Goal: Navigation & Orientation: Go to known website

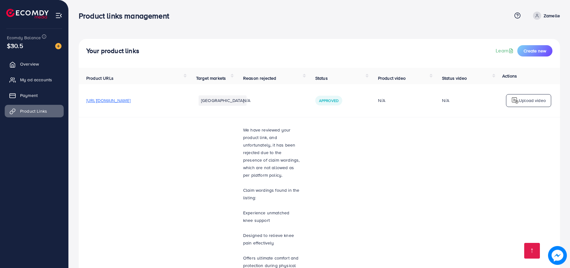
scroll to position [3167, 0]
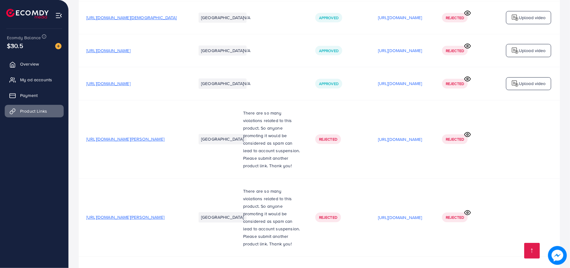
scroll to position [3167, 0]
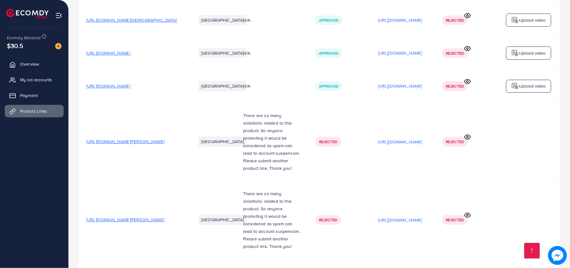
scroll to position [3167, 0]
